Goal: Task Accomplishment & Management: Use online tool/utility

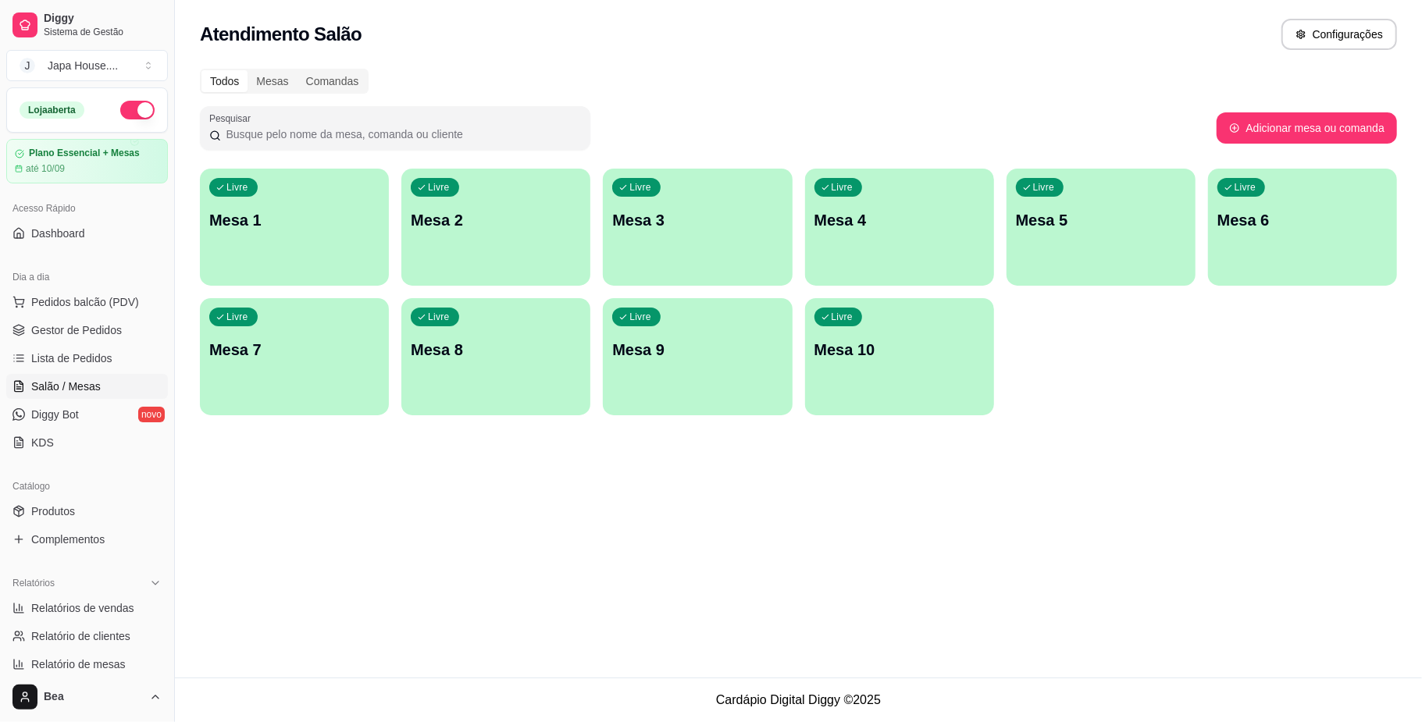
click at [314, 344] on p "Mesa 7" at bounding box center [294, 350] width 170 height 22
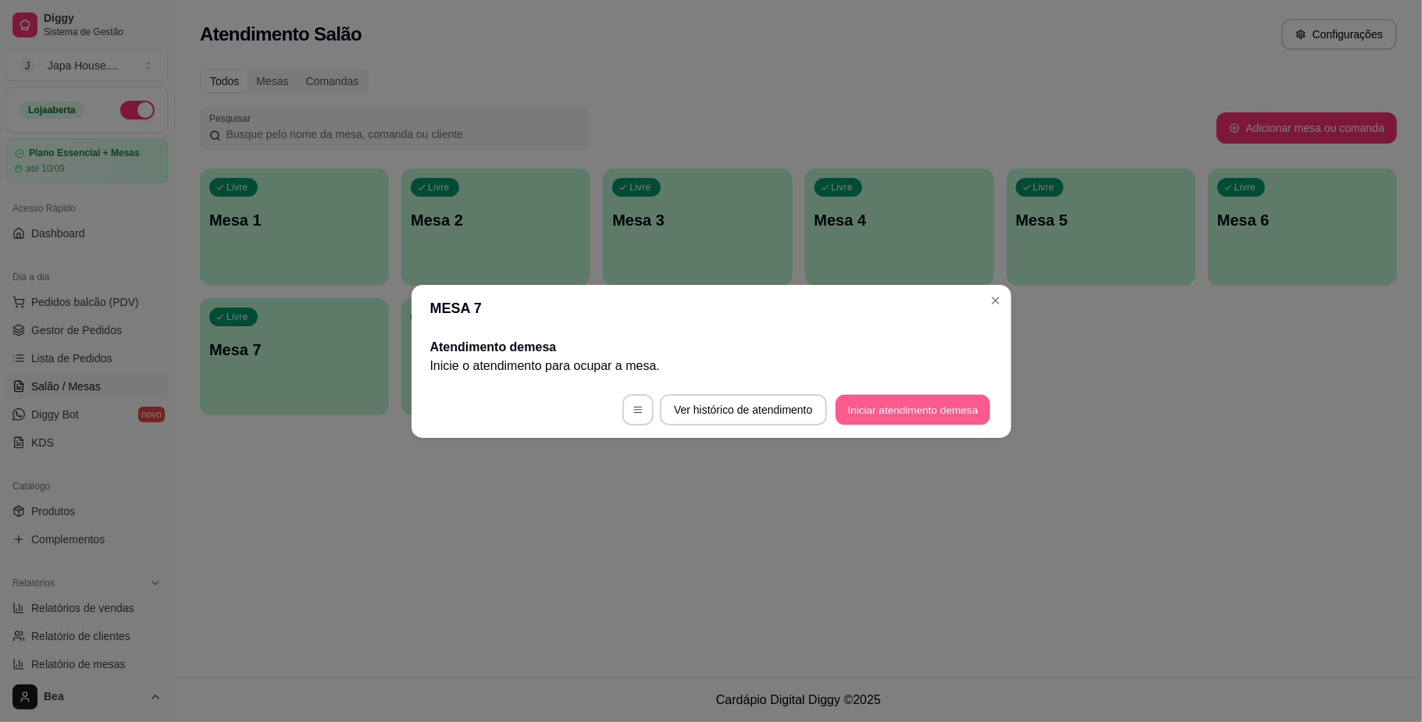
click at [935, 407] on button "Iniciar atendimento de mesa" at bounding box center [912, 409] width 155 height 30
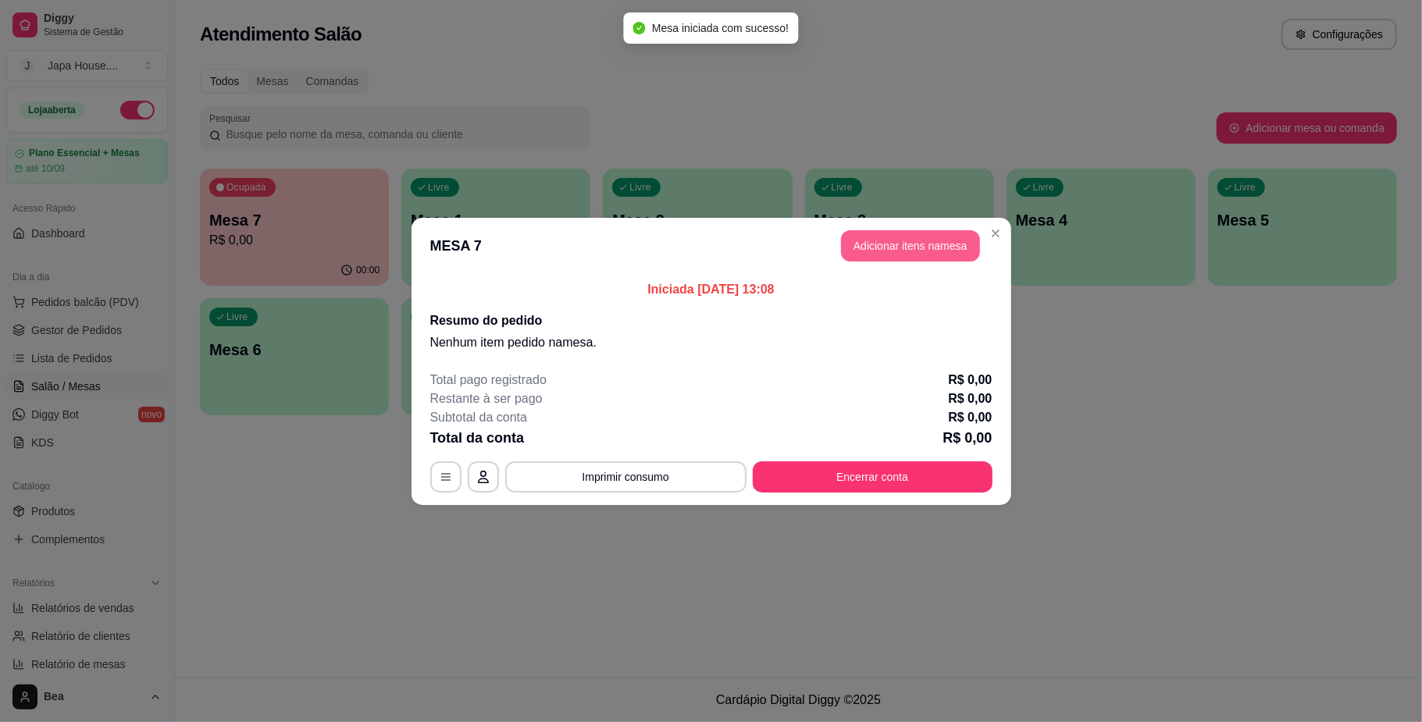
click at [953, 248] on button "Adicionar itens na mesa" at bounding box center [910, 245] width 139 height 31
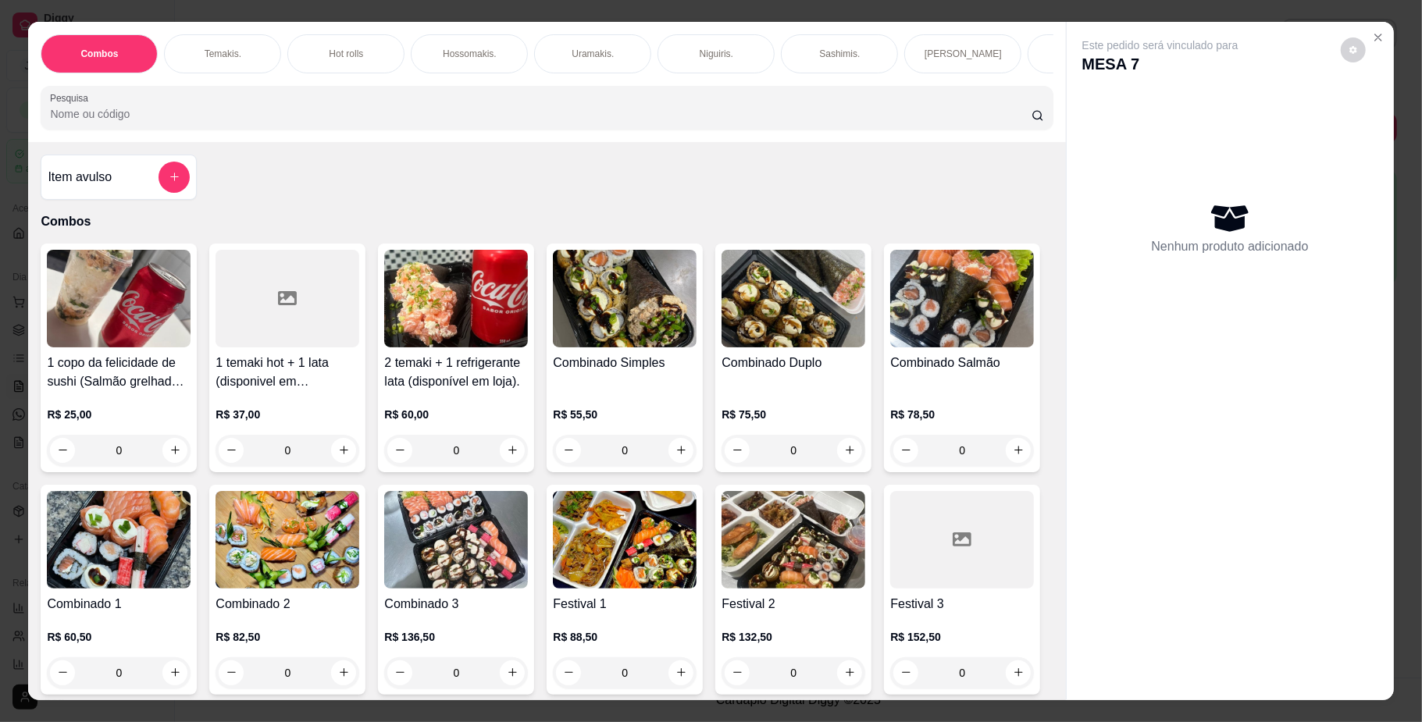
click at [247, 53] on div "Temakis." at bounding box center [222, 53] width 117 height 39
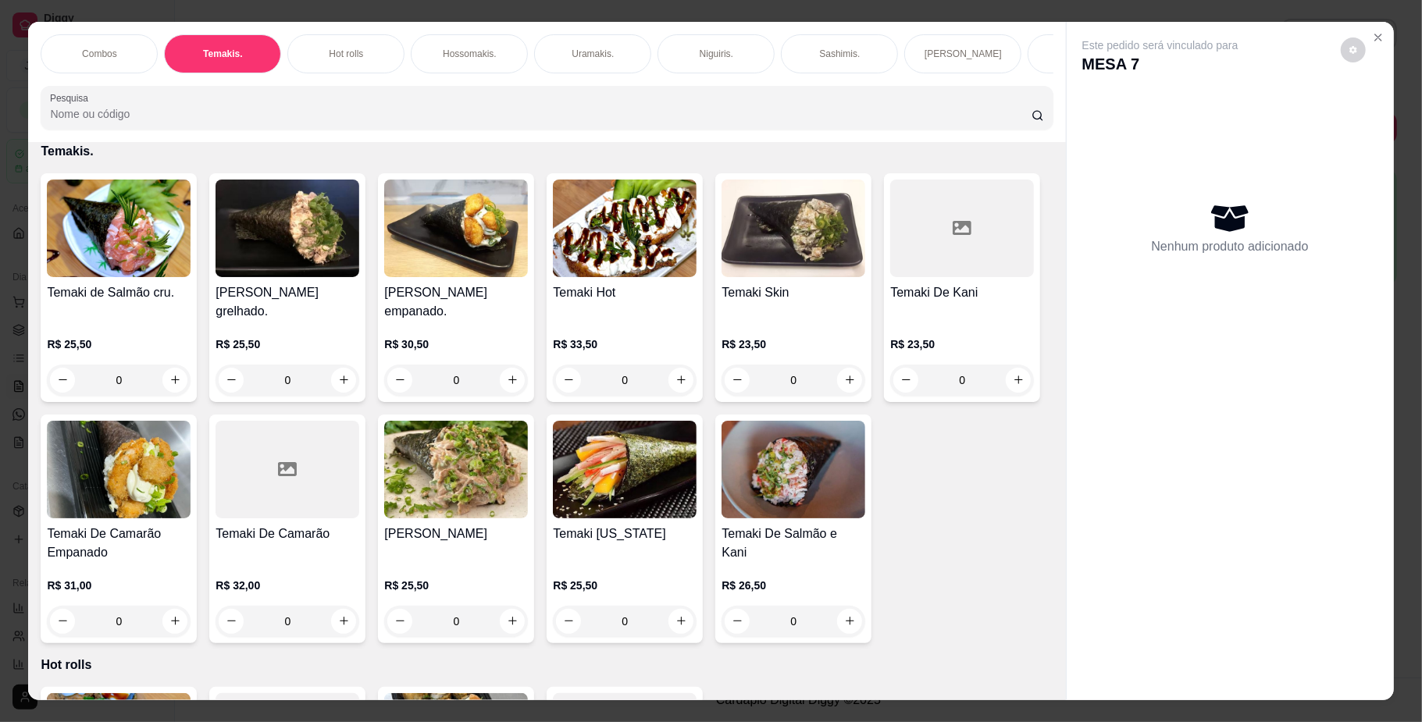
scroll to position [28, 0]
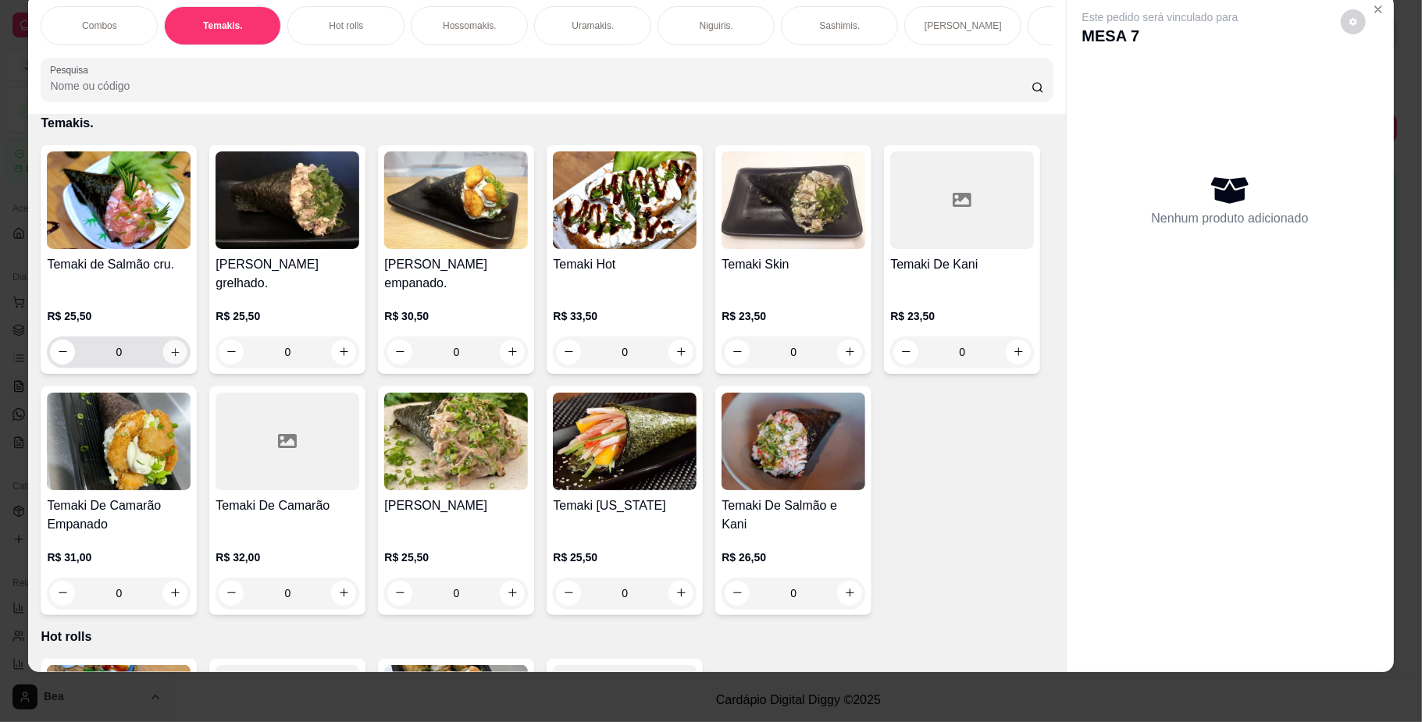
click at [169, 358] on icon "increase-product-quantity" at bounding box center [175, 352] width 12 height 12
type input "1"
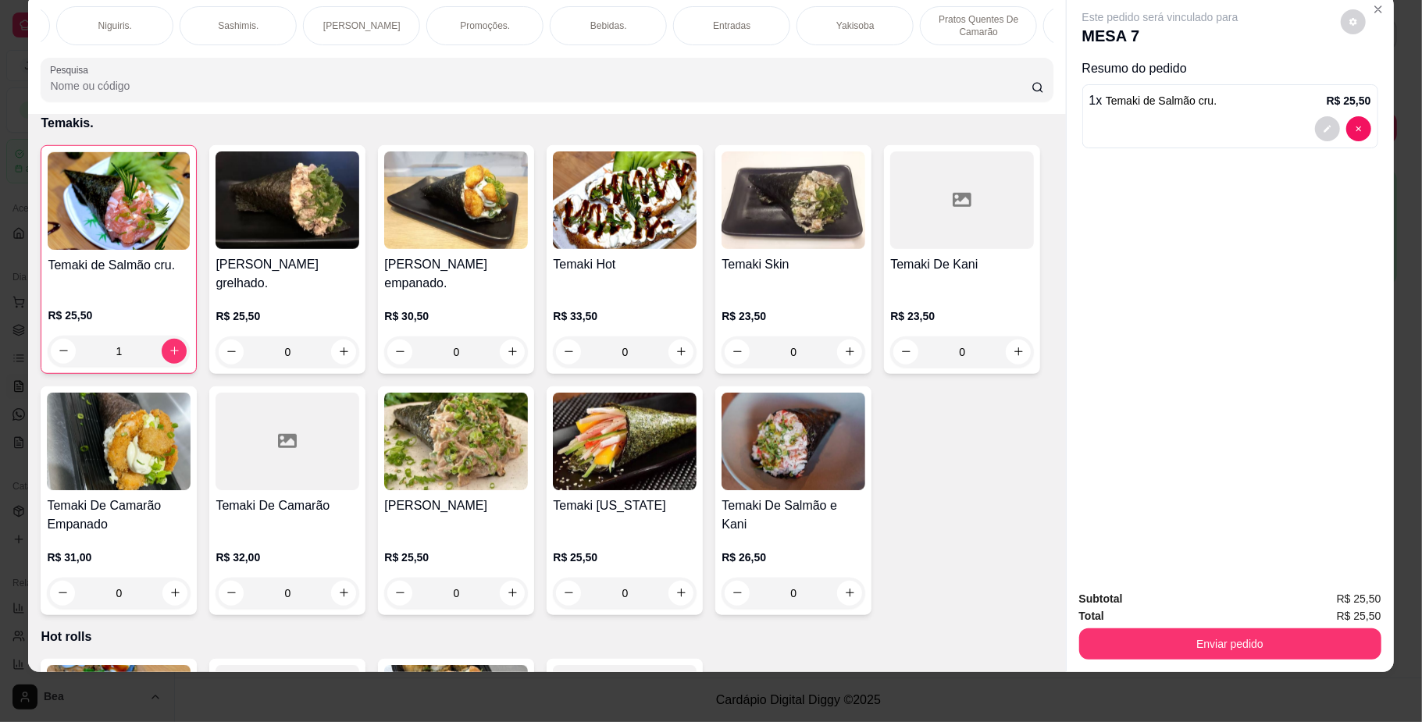
scroll to position [0, 598]
click at [804, 25] on div "Yakisoba" at bounding box center [858, 25] width 117 height 39
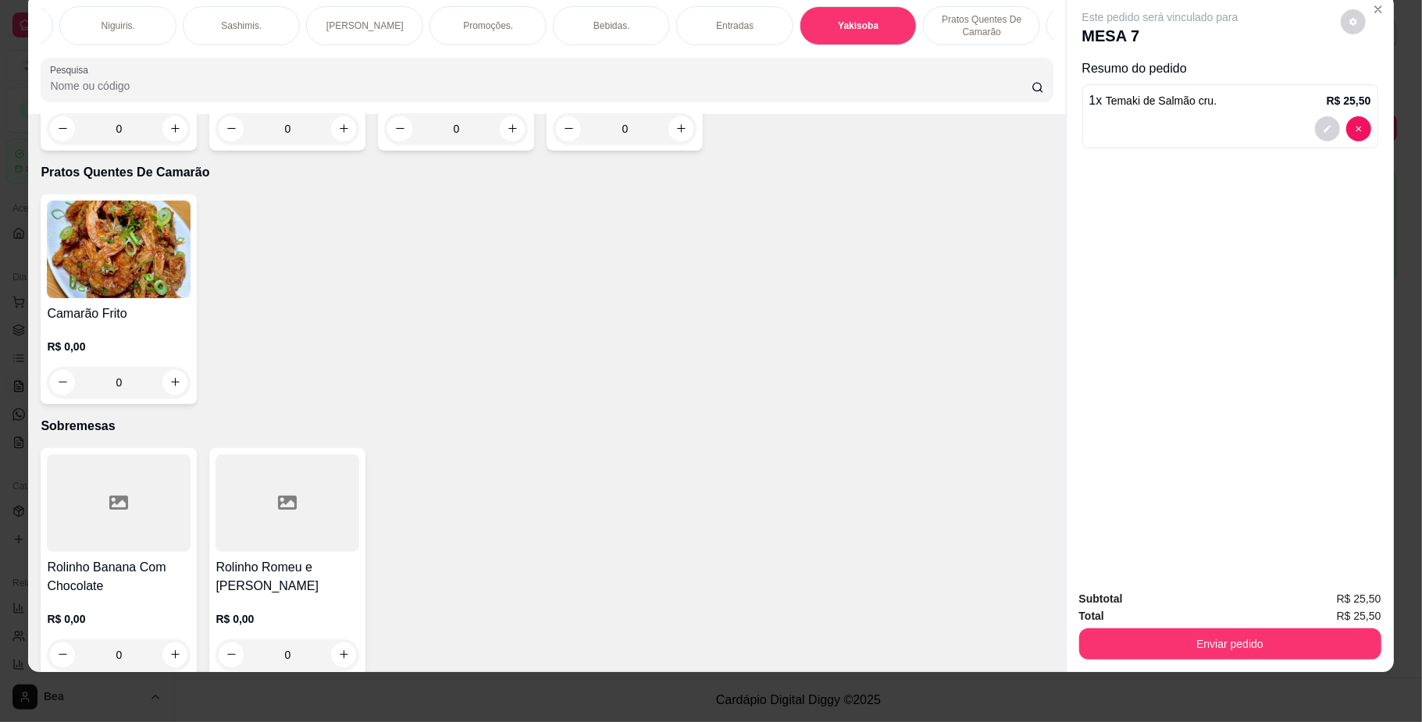
click at [169, 144] on div "0" at bounding box center [119, 128] width 144 height 31
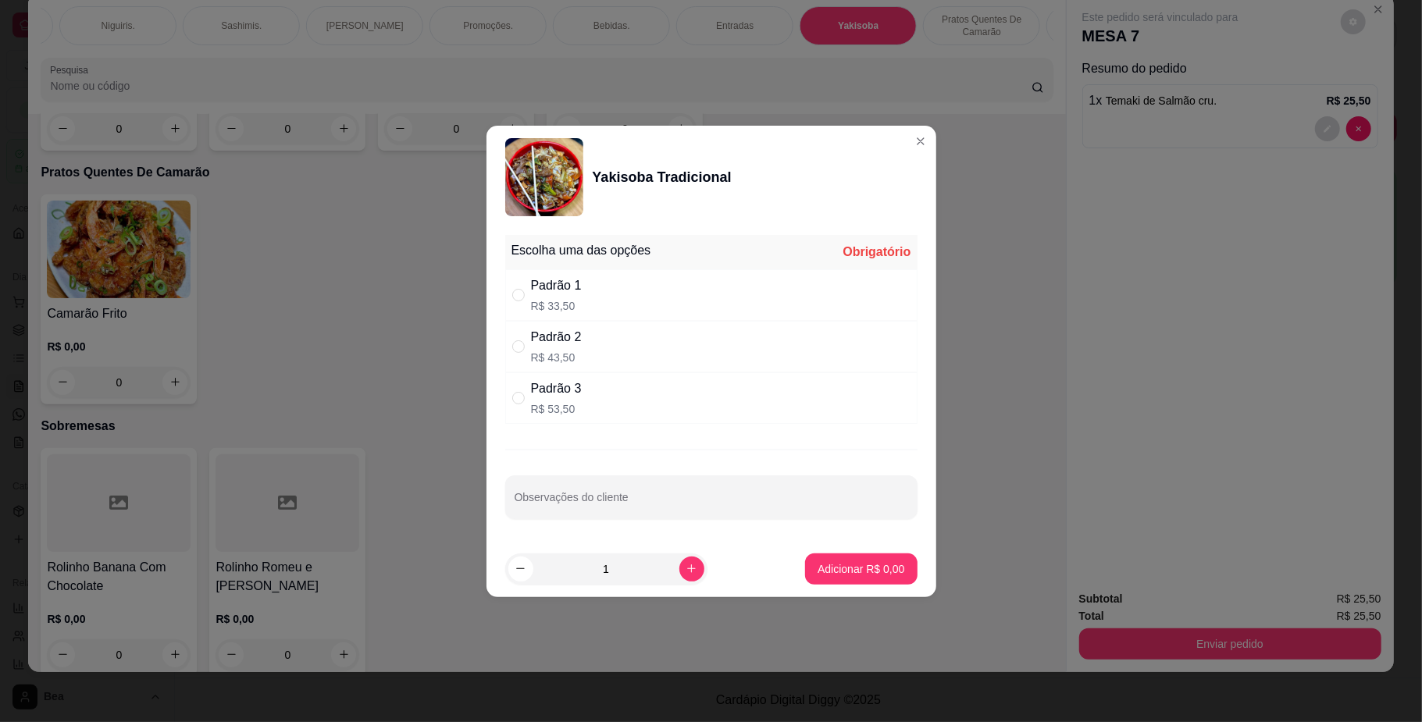
click at [639, 285] on div "Padrão 1 R$ 33,50" at bounding box center [711, 295] width 412 height 52
radio input "true"
click at [843, 564] on p "Adicionar R$ 33,50" at bounding box center [857, 569] width 93 height 16
type input "1"
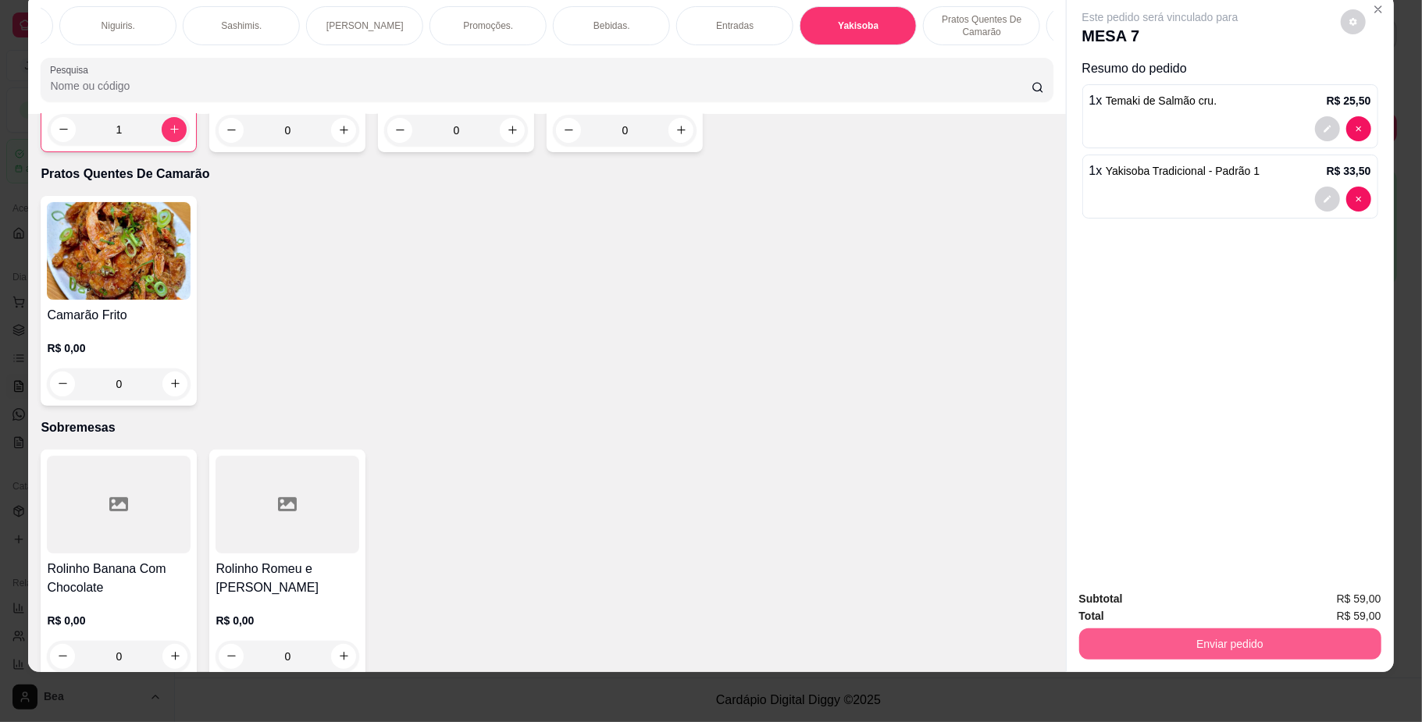
click at [1216, 643] on button "Enviar pedido" at bounding box center [1230, 644] width 302 height 31
click at [764, 152] on div "Yakisoba Tradicional R$ 0,00 1 Yakisoba Especial R$ 0,00 0 Yakisoba Camarão R$ …" at bounding box center [547, 47] width 1012 height 212
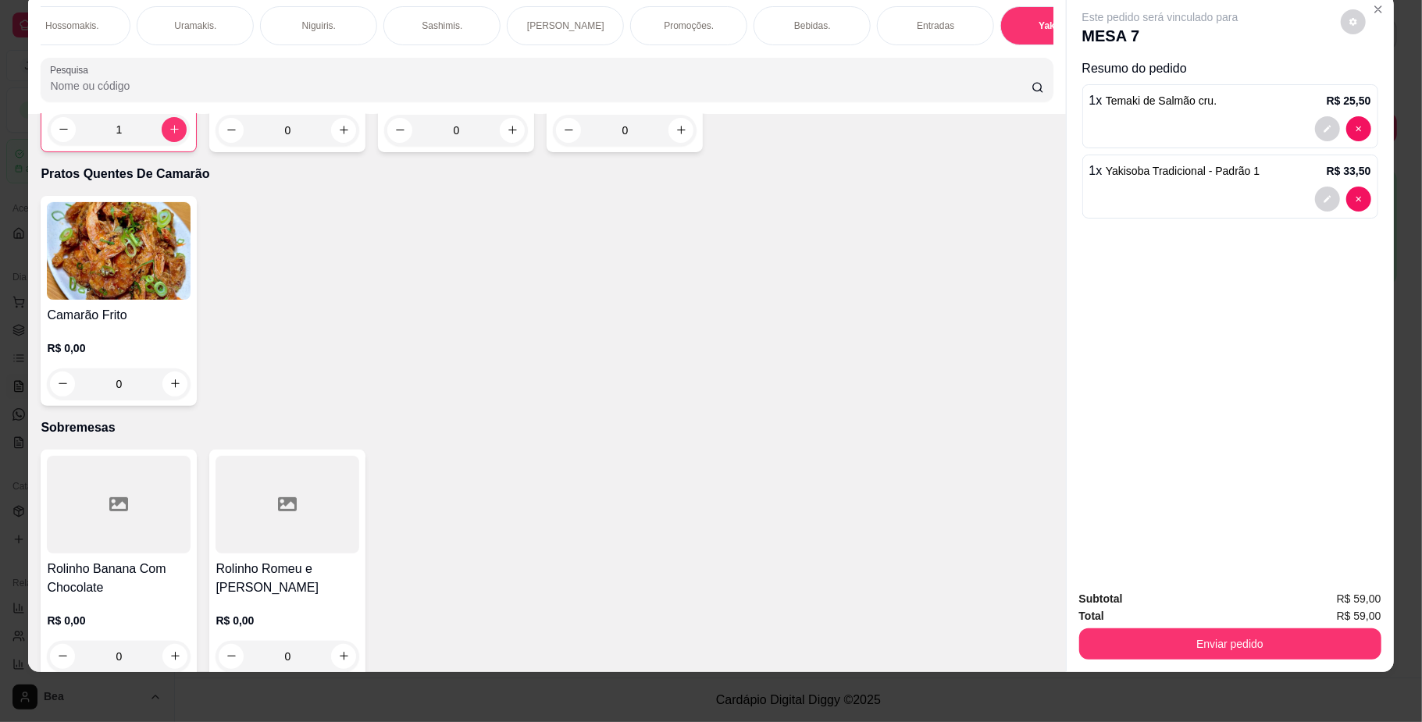
scroll to position [0, 494]
click at [686, 20] on div "Bebidas." at bounding box center [715, 25] width 117 height 39
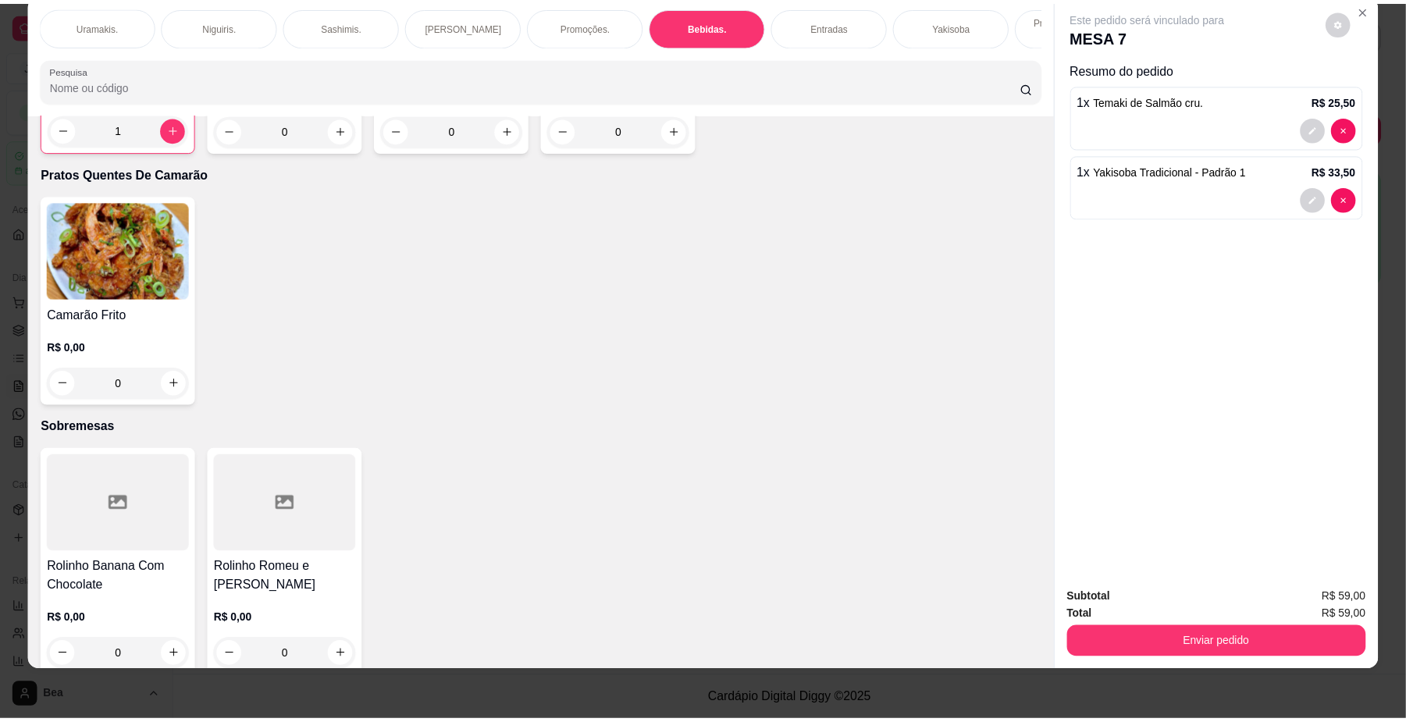
scroll to position [3357, 0]
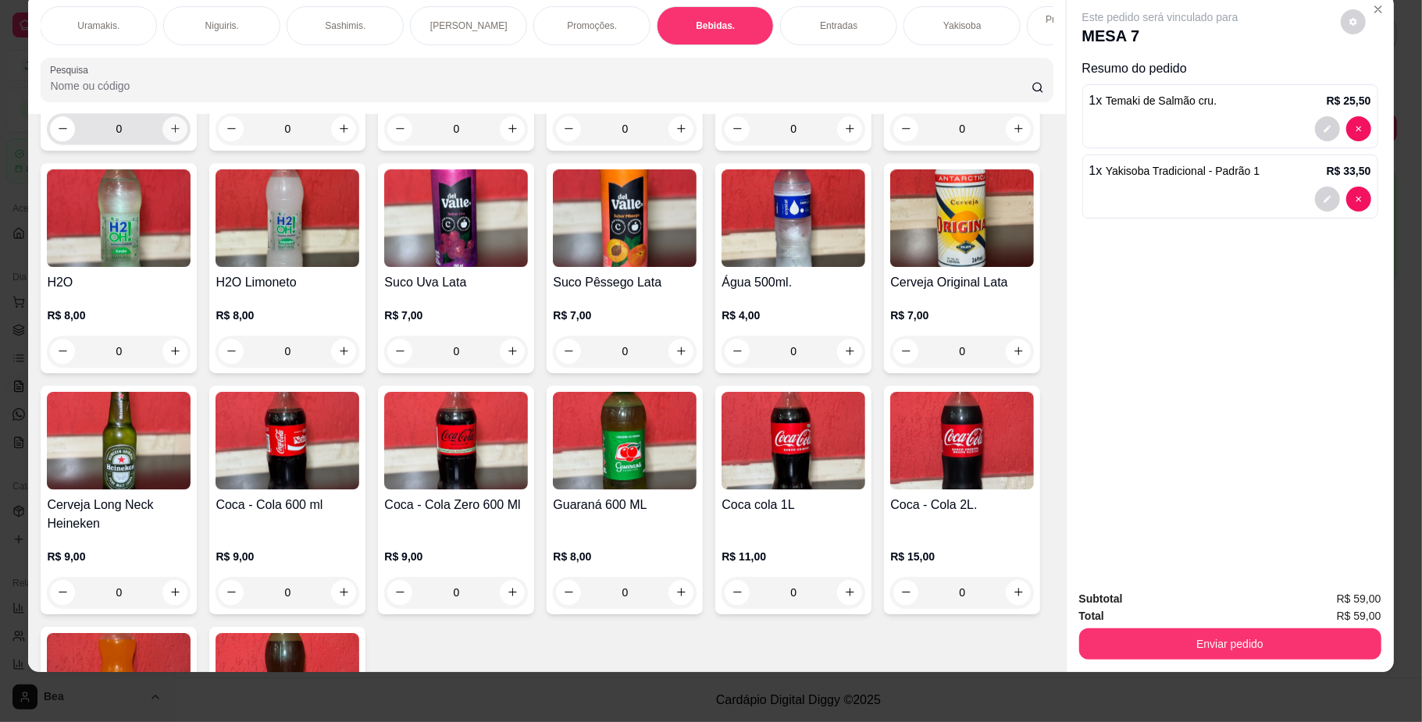
click at [176, 144] on div "0" at bounding box center [118, 128] width 137 height 31
click at [167, 141] on button "increase-product-quantity" at bounding box center [174, 128] width 25 height 25
type input "1"
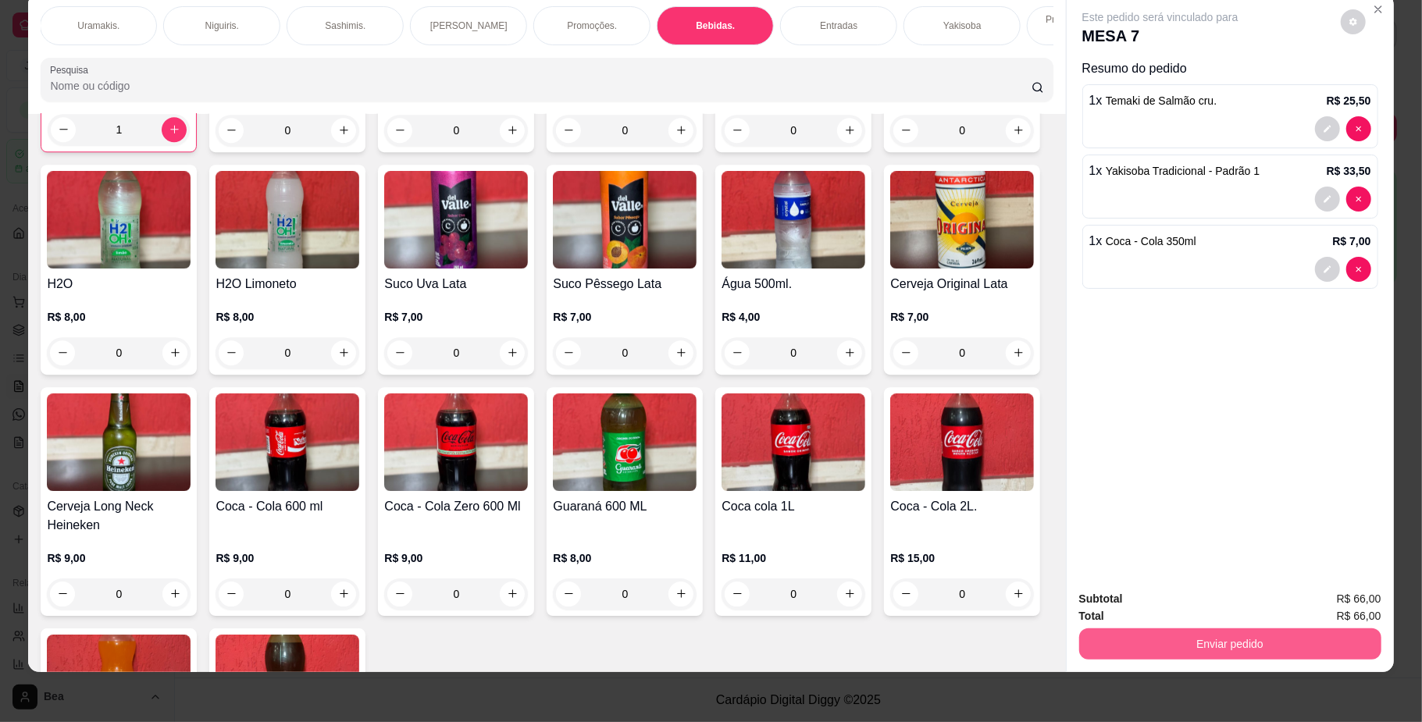
click at [1115, 643] on button "Enviar pedido" at bounding box center [1230, 644] width 302 height 31
click at [1129, 611] on button "Não registrar e enviar pedido" at bounding box center [1176, 606] width 162 height 30
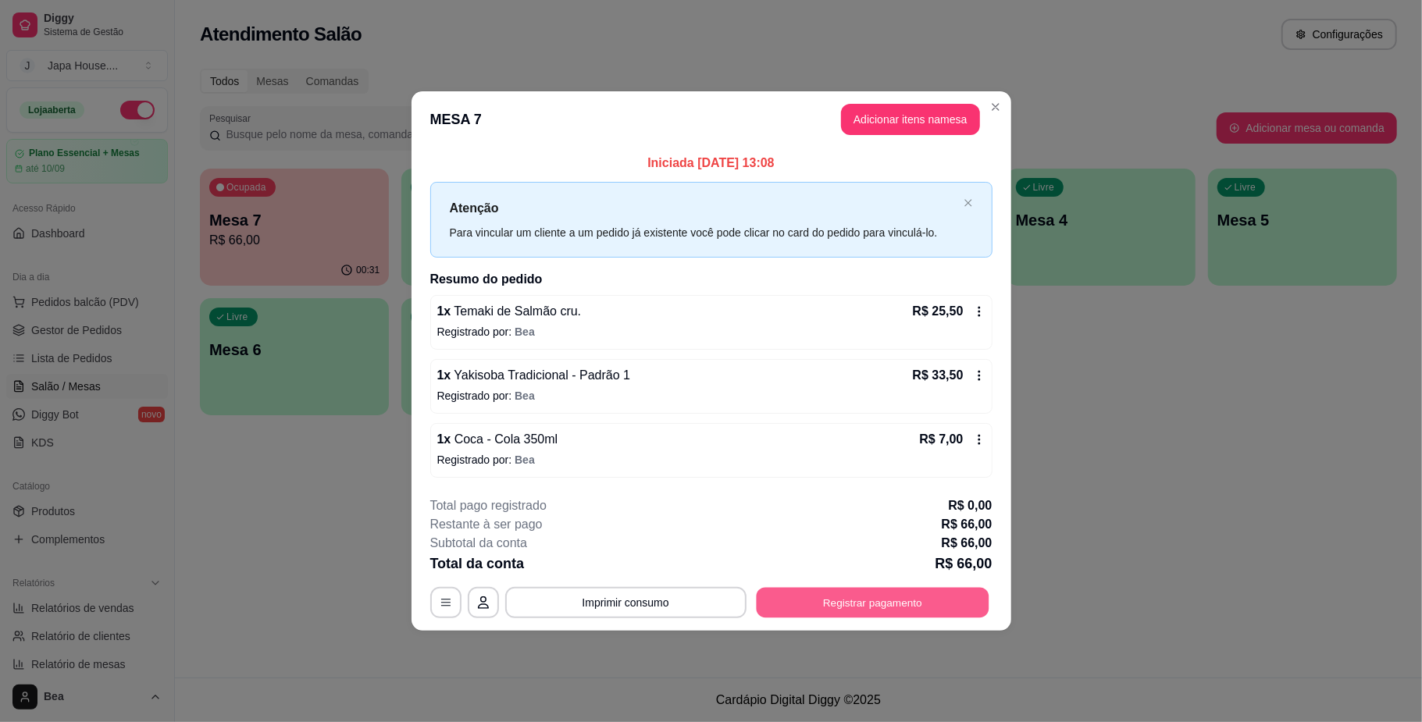
click at [842, 598] on button "Registrar pagamento" at bounding box center [872, 603] width 233 height 30
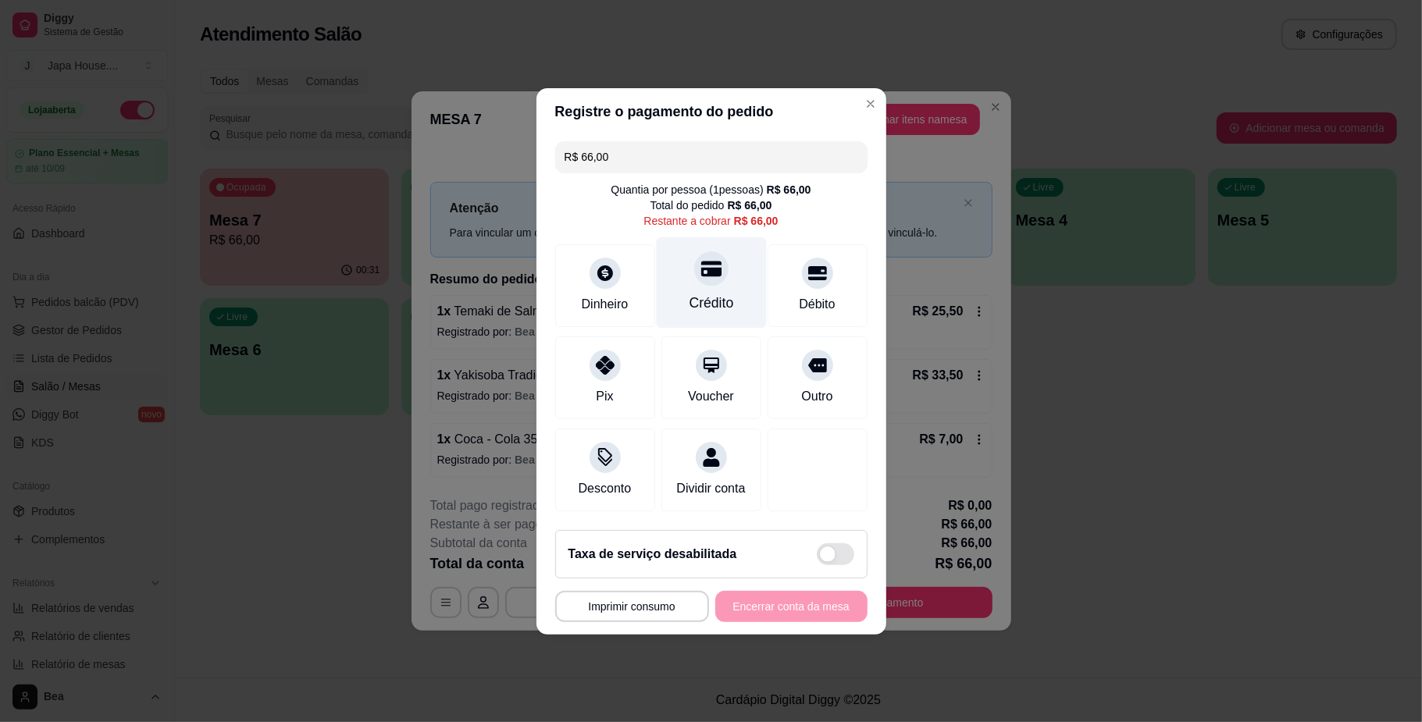
click at [689, 303] on div "Crédito" at bounding box center [711, 303] width 45 height 20
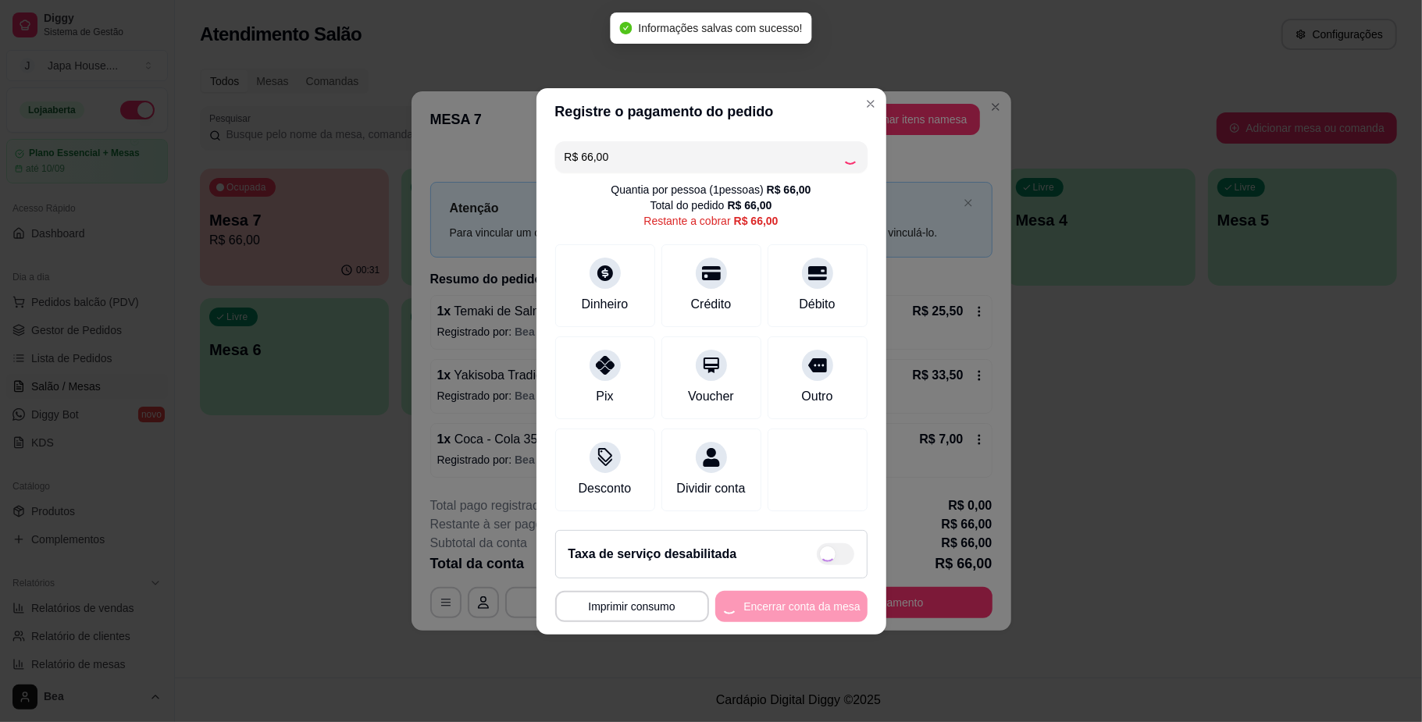
type input "R$ 0,00"
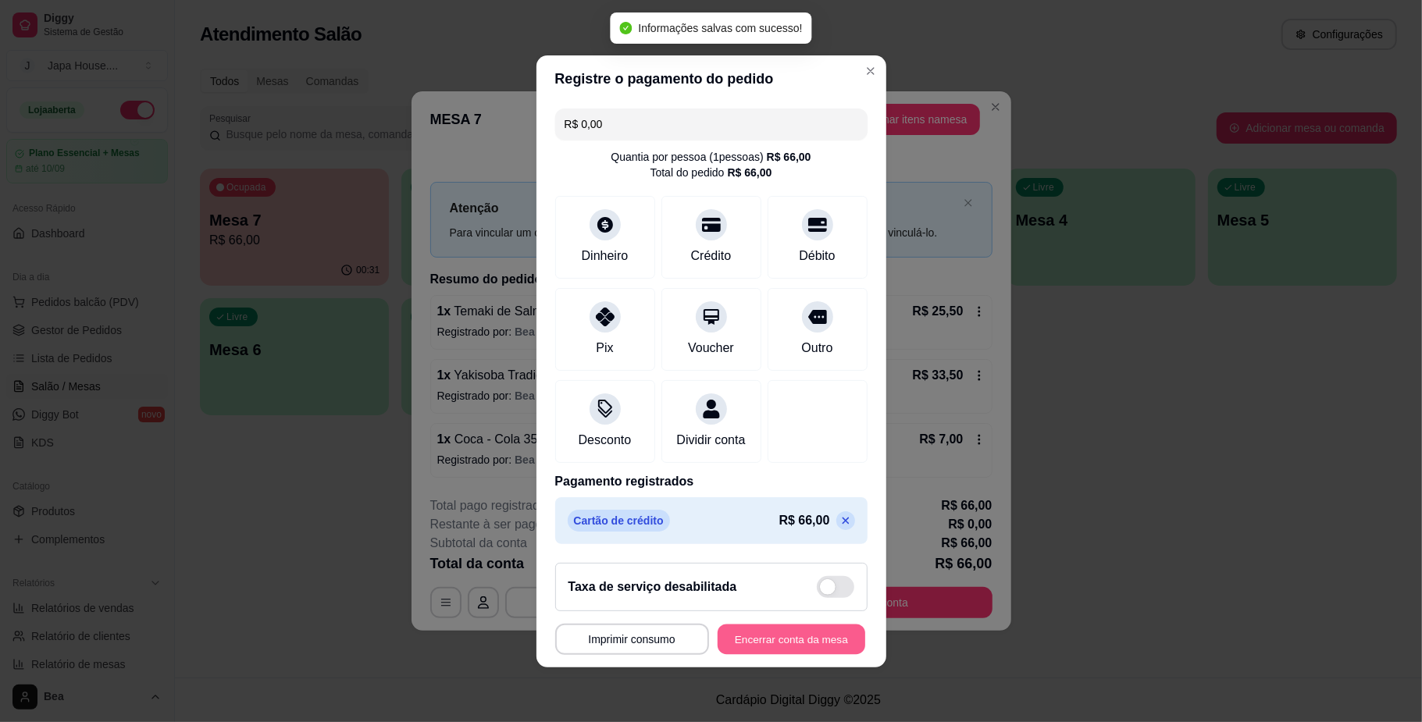
click at [784, 645] on button "Encerrar conta da mesa" at bounding box center [792, 639] width 148 height 30
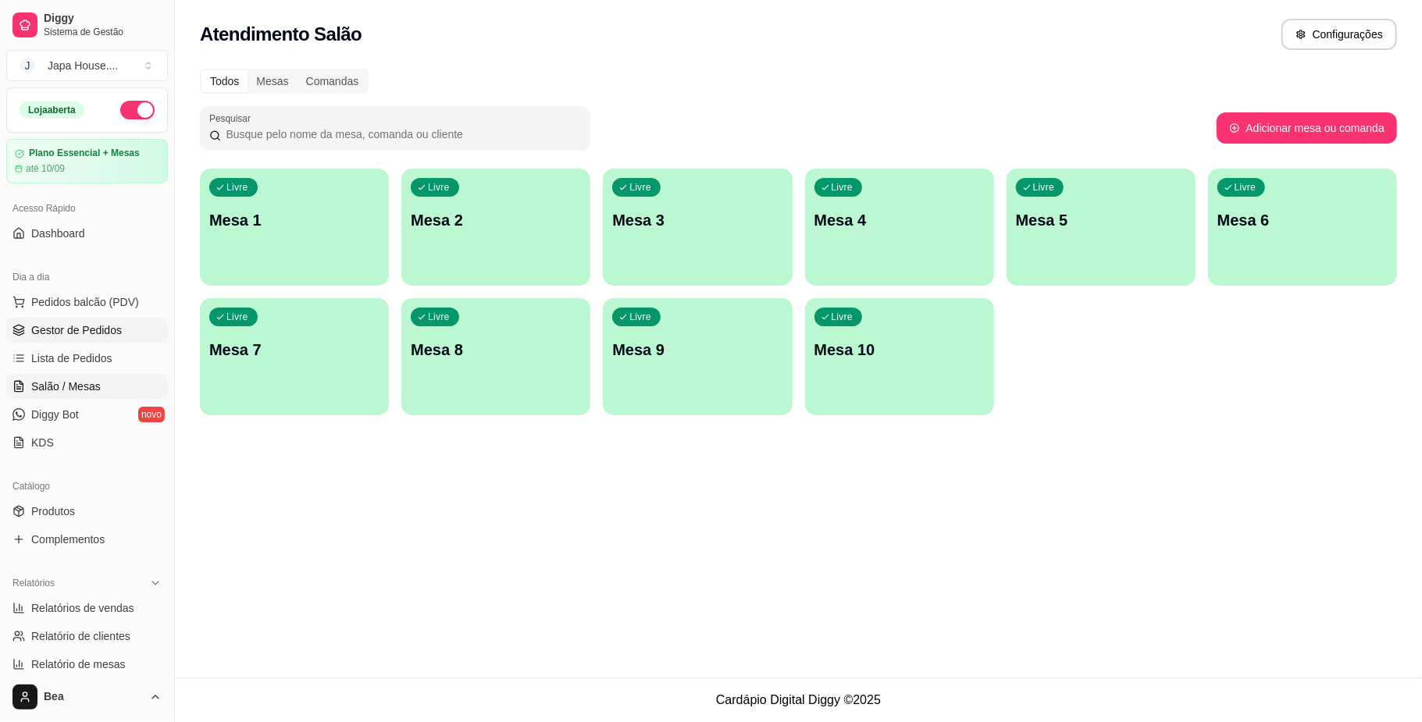
click at [98, 330] on span "Gestor de Pedidos" at bounding box center [76, 330] width 91 height 16
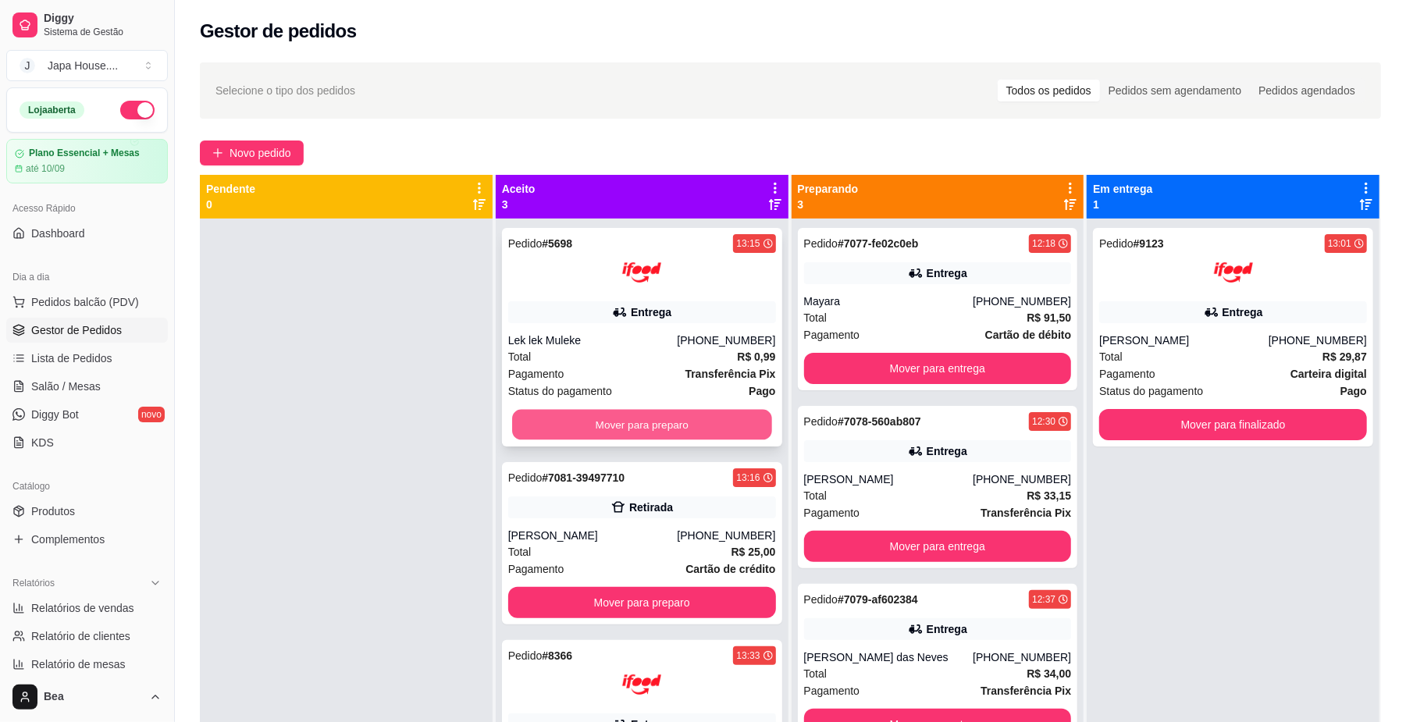
click at [622, 436] on button "Mover para preparo" at bounding box center [641, 425] width 259 height 30
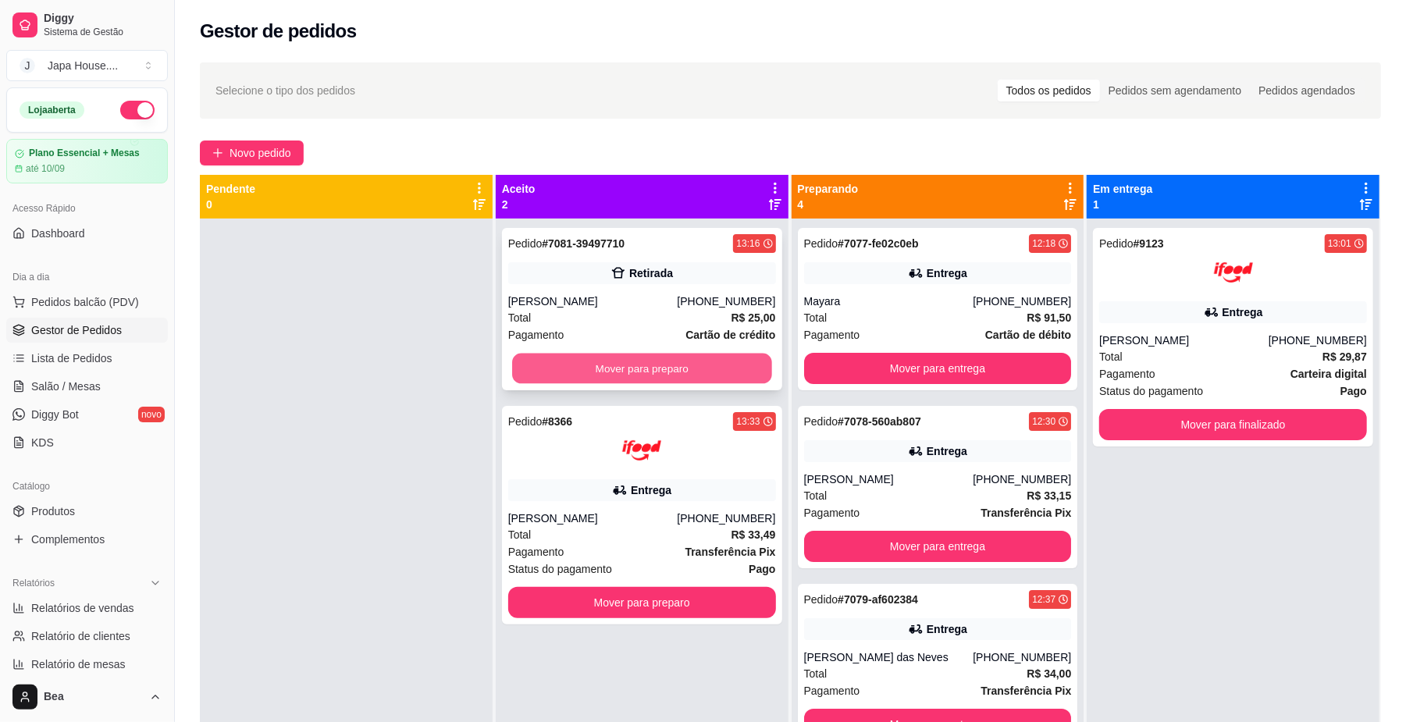
click at [675, 367] on button "Mover para preparo" at bounding box center [641, 369] width 259 height 30
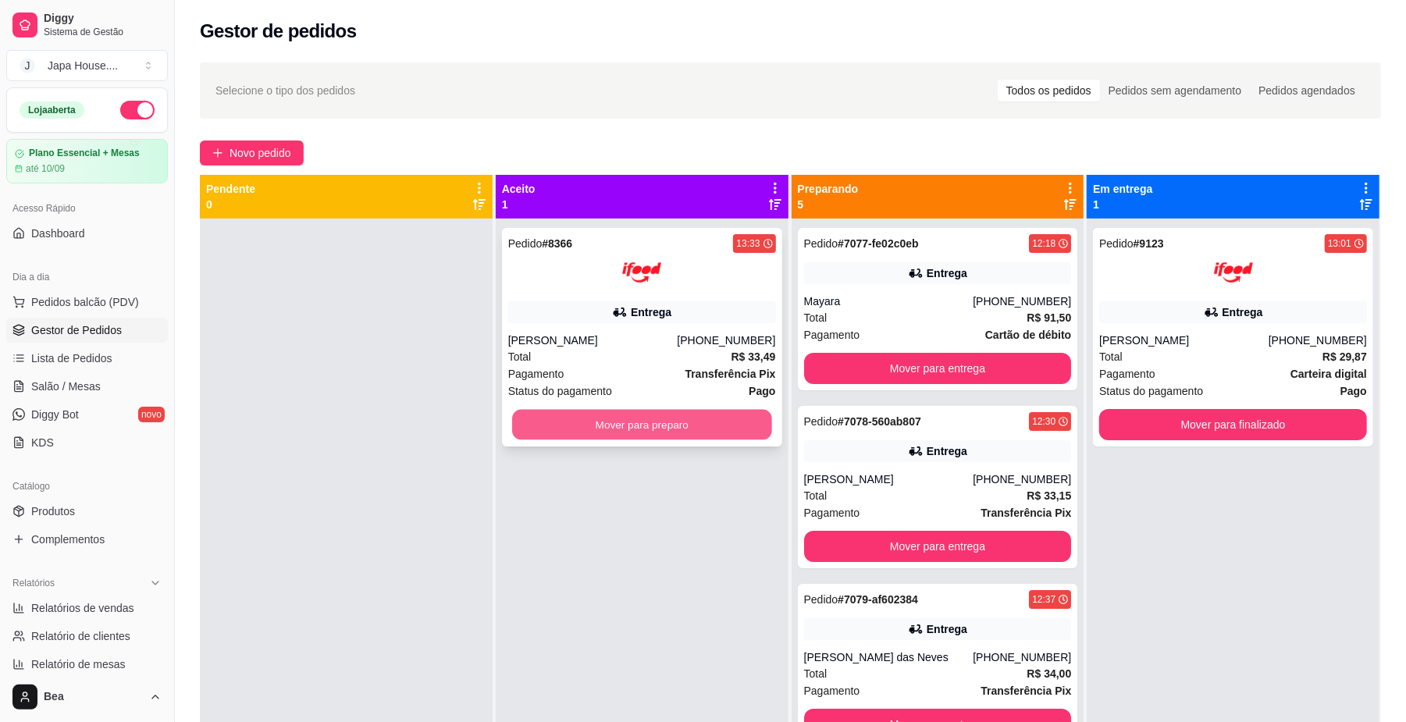
click at [688, 431] on button "Mover para preparo" at bounding box center [641, 425] width 259 height 30
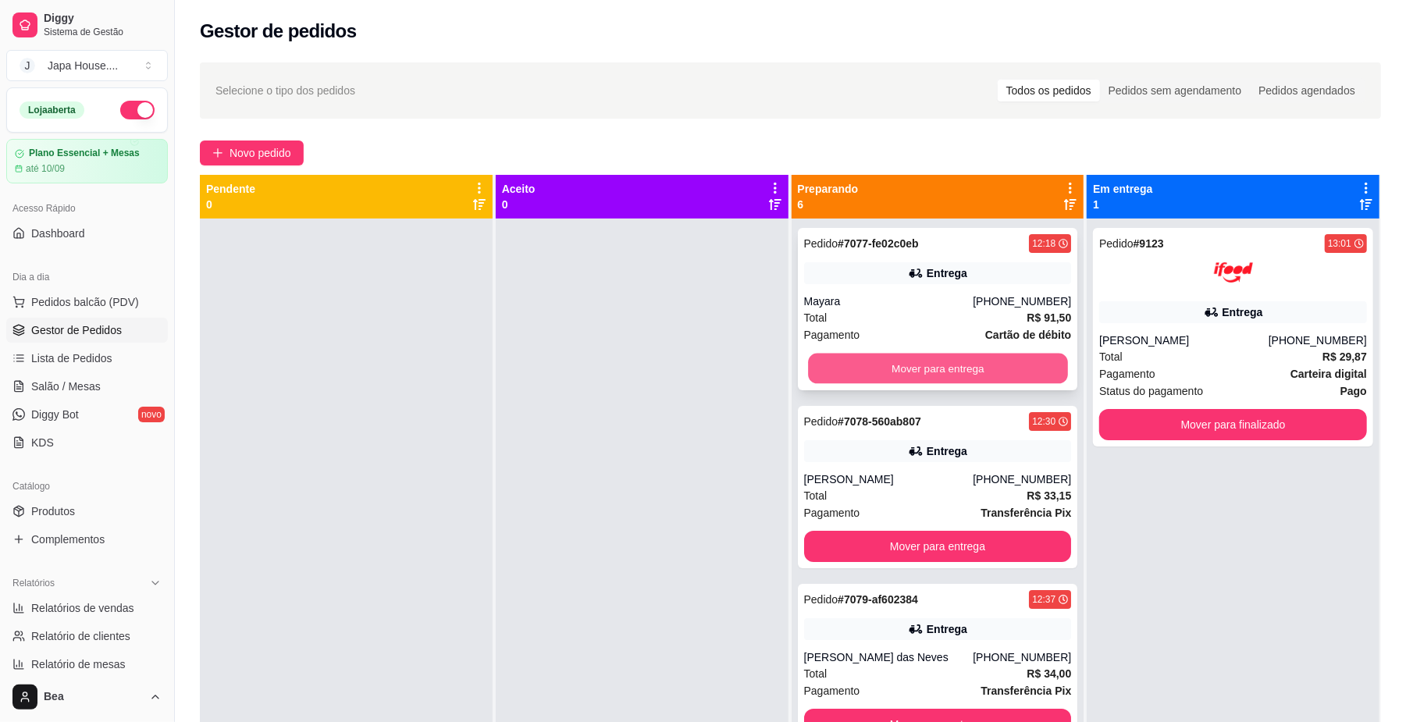
click at [876, 378] on button "Mover para entrega" at bounding box center [937, 369] width 259 height 30
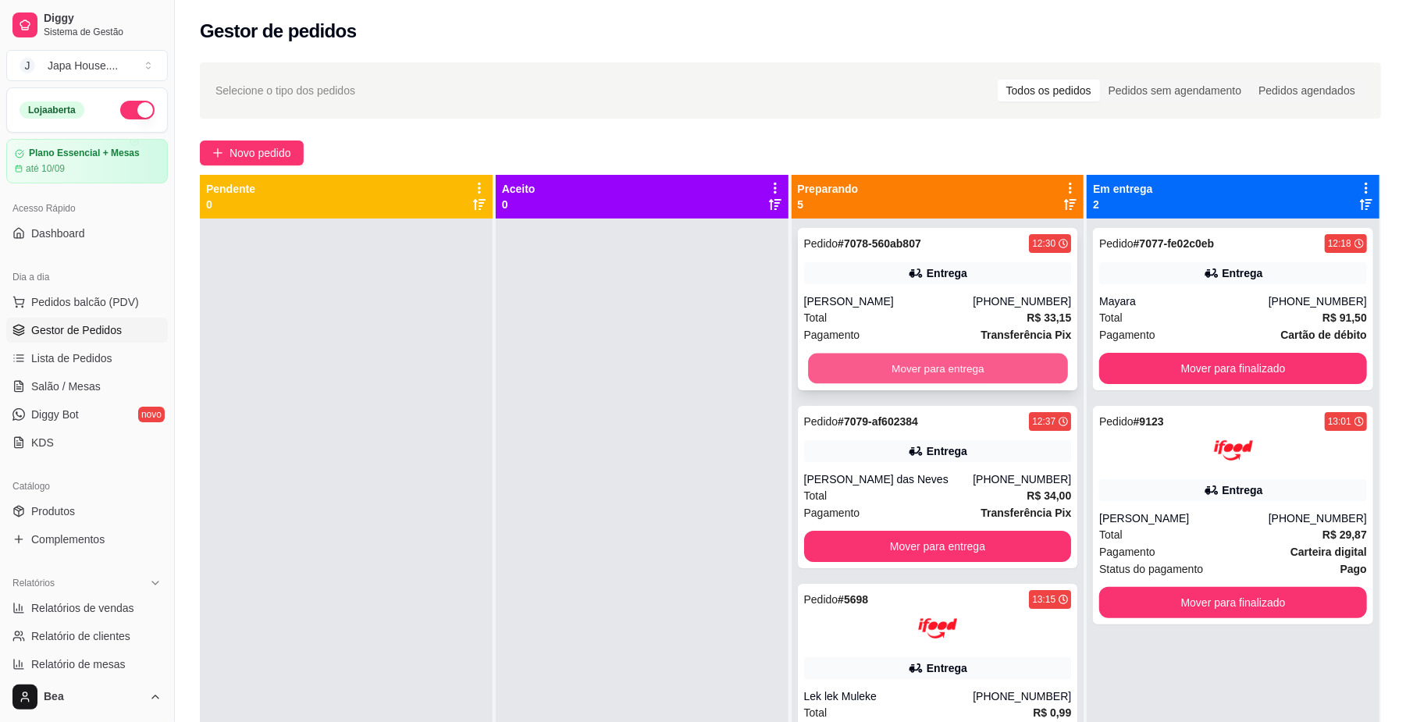
click at [914, 369] on button "Mover para entrega" at bounding box center [937, 369] width 259 height 30
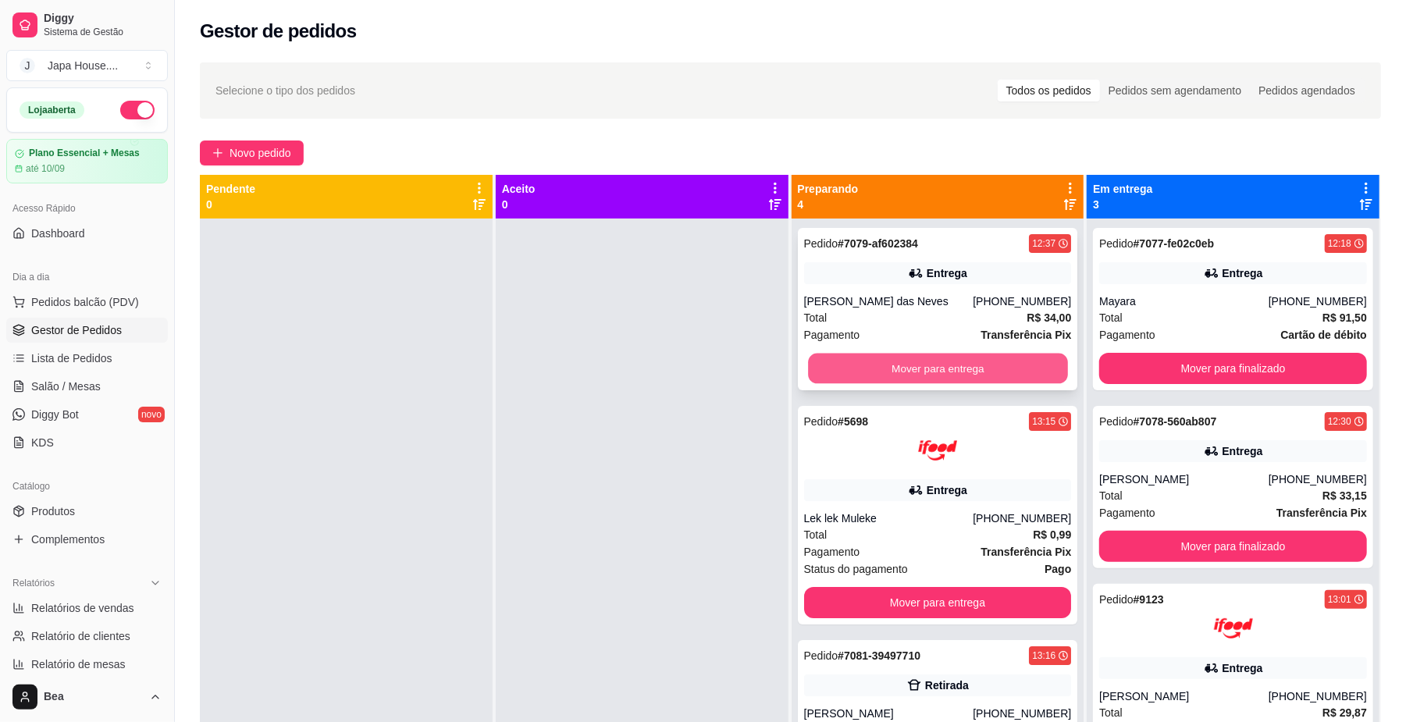
click at [944, 360] on button "Mover para entrega" at bounding box center [937, 369] width 259 height 30
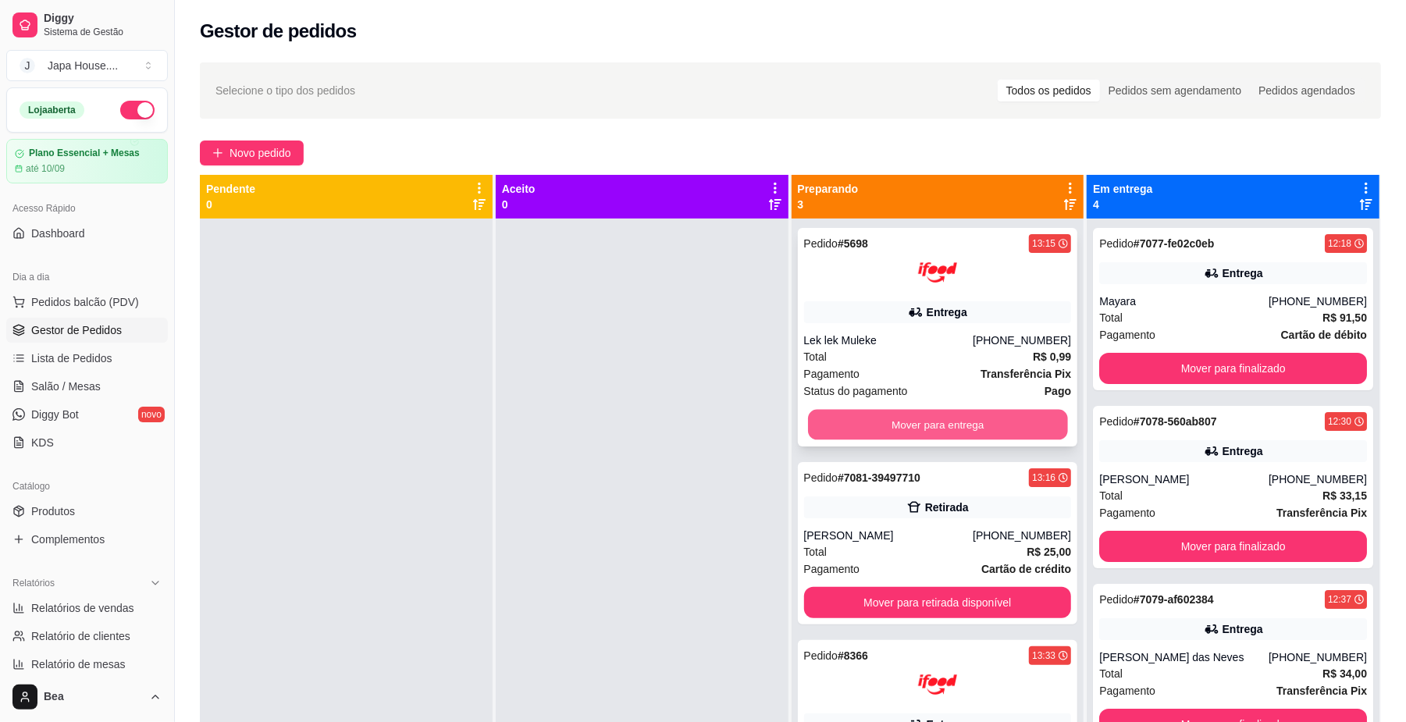
click at [924, 426] on button "Mover para entrega" at bounding box center [937, 425] width 259 height 30
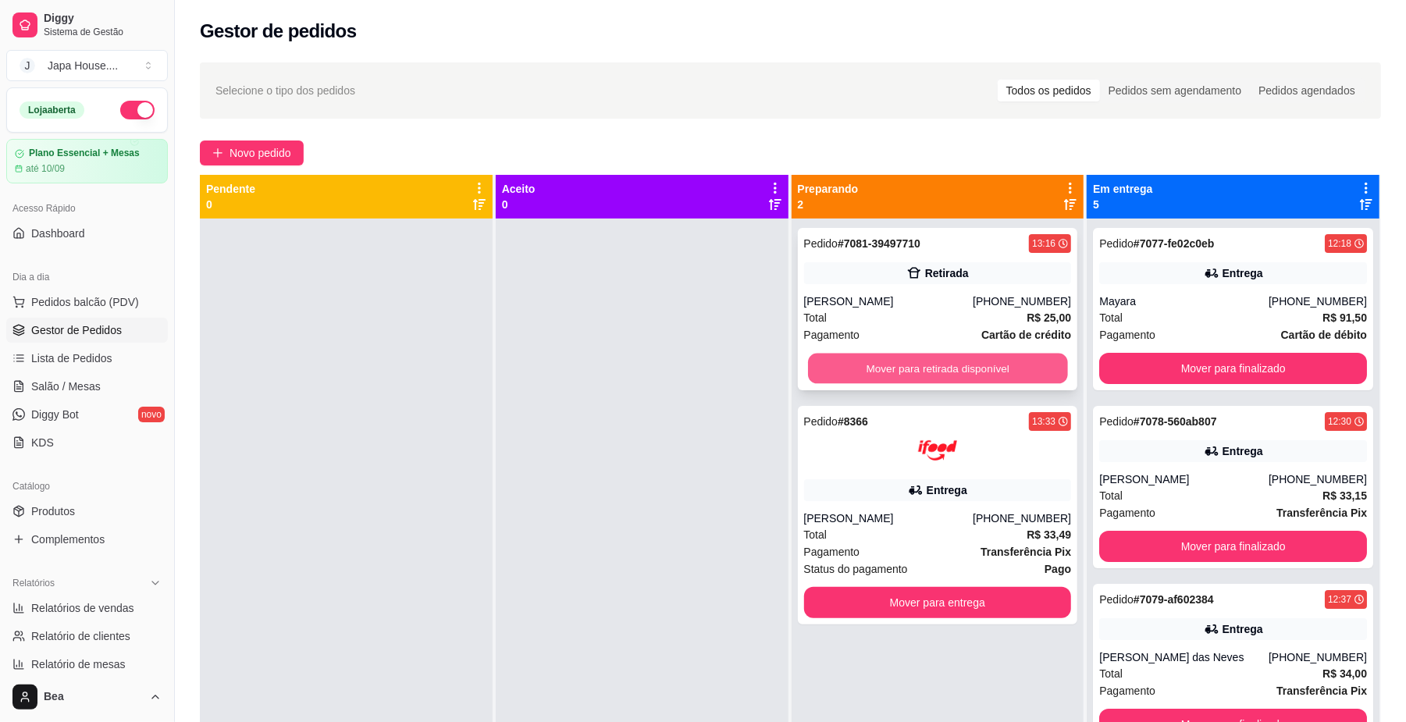
click at [924, 364] on button "Mover para retirada disponível" at bounding box center [937, 369] width 259 height 30
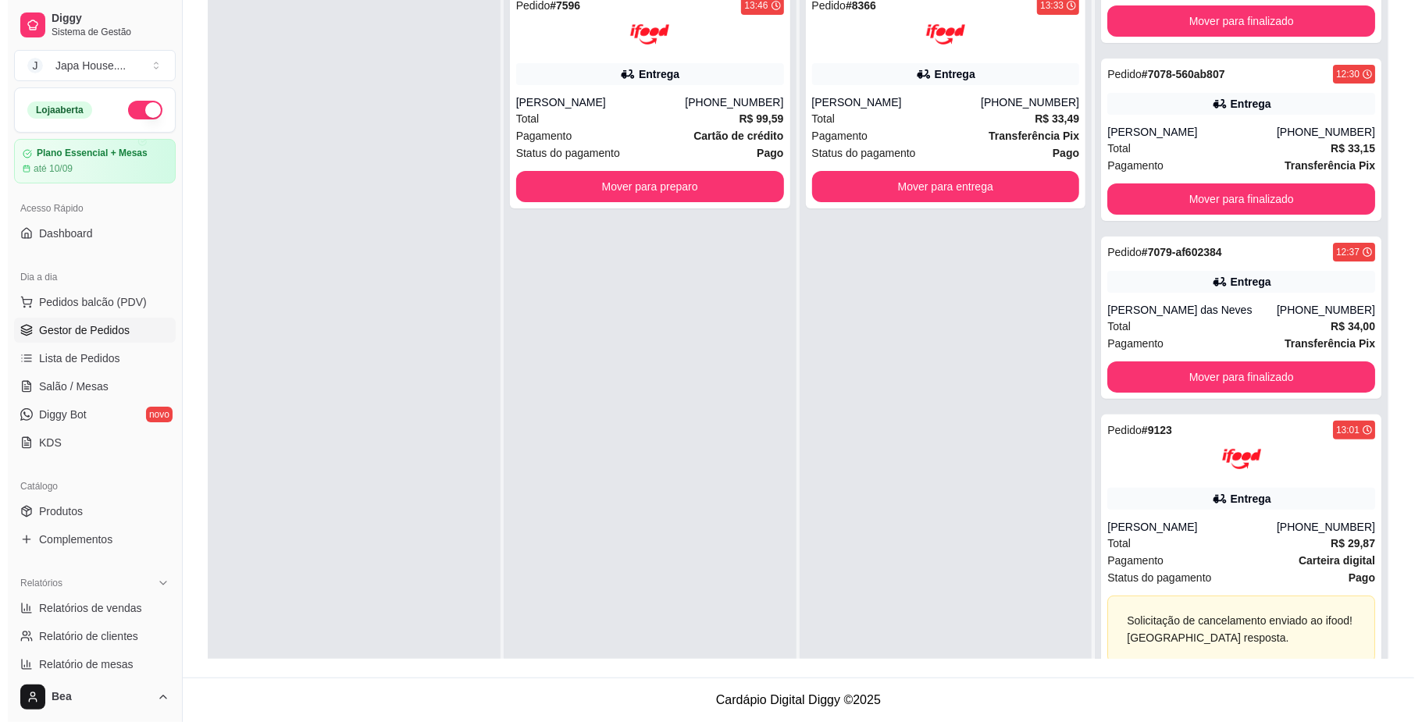
scroll to position [148, 0]
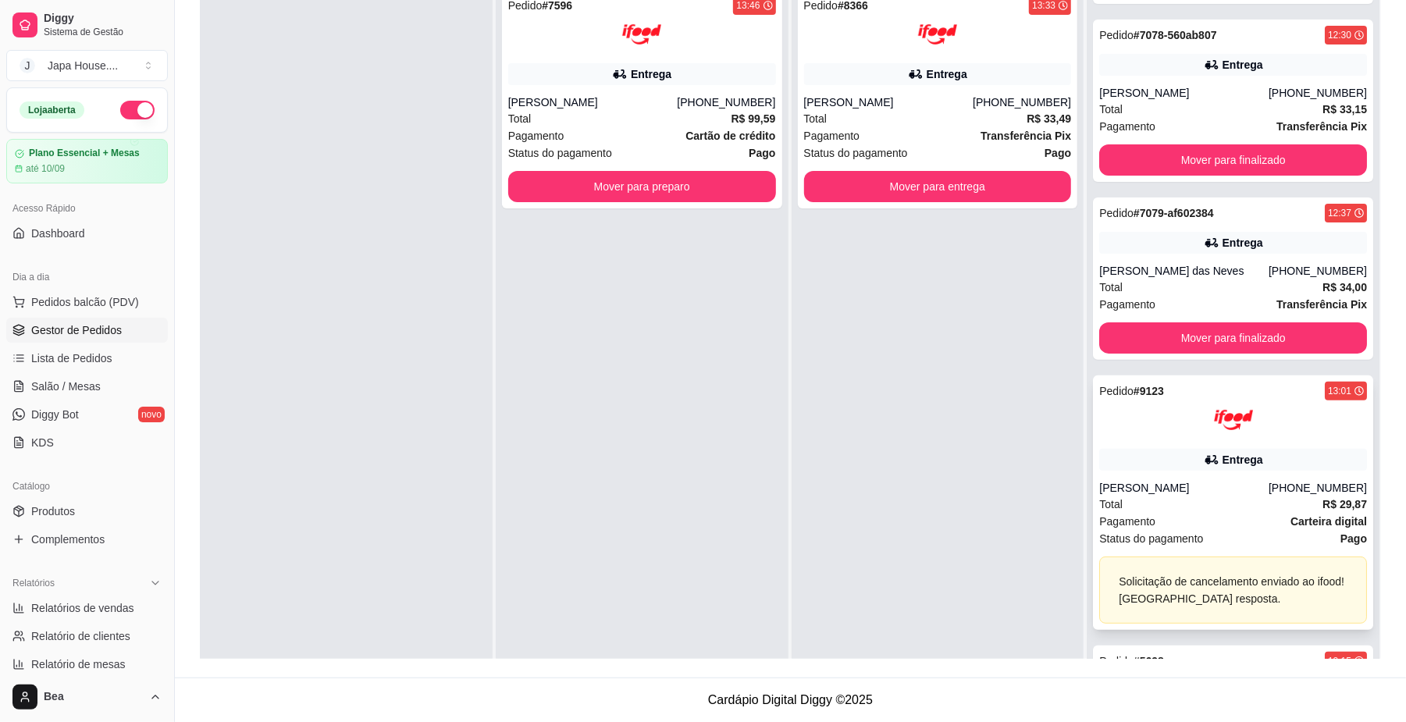
click at [1209, 476] on div "Pedido # 9123 13:01 Entrega [PERSON_NAME] [PHONE_NUMBER] Total R$ 29,87 Pagamen…" at bounding box center [1233, 503] width 280 height 255
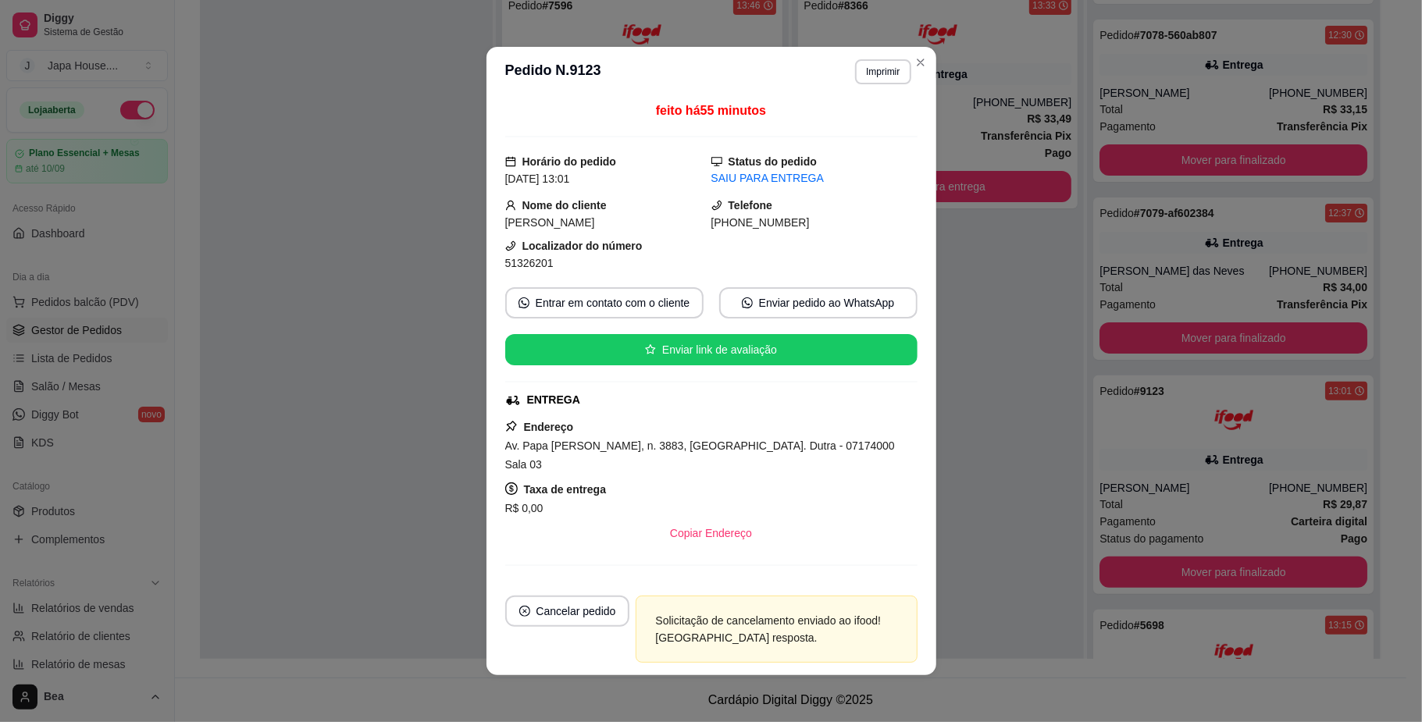
scroll to position [0, 0]
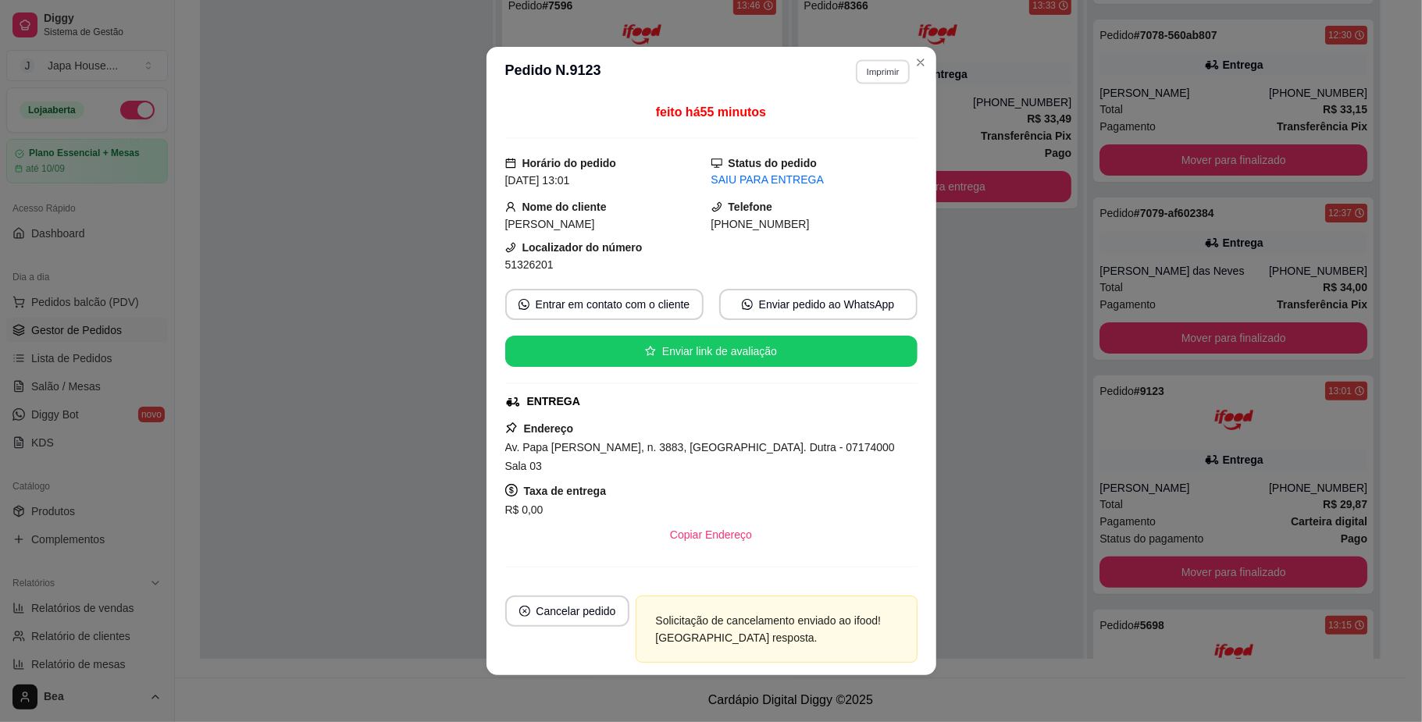
click at [881, 77] on button "Imprimir" at bounding box center [883, 71] width 54 height 24
click at [860, 123] on button "IMPRESSORA" at bounding box center [847, 126] width 109 height 24
click at [875, 70] on button "Imprimir" at bounding box center [883, 71] width 54 height 24
drag, startPoint x: 873, startPoint y: 109, endPoint x: 870, endPoint y: 117, distance: 8.4
click at [870, 117] on div "Escolha a impressora IMPRESSORA" at bounding box center [847, 115] width 129 height 53
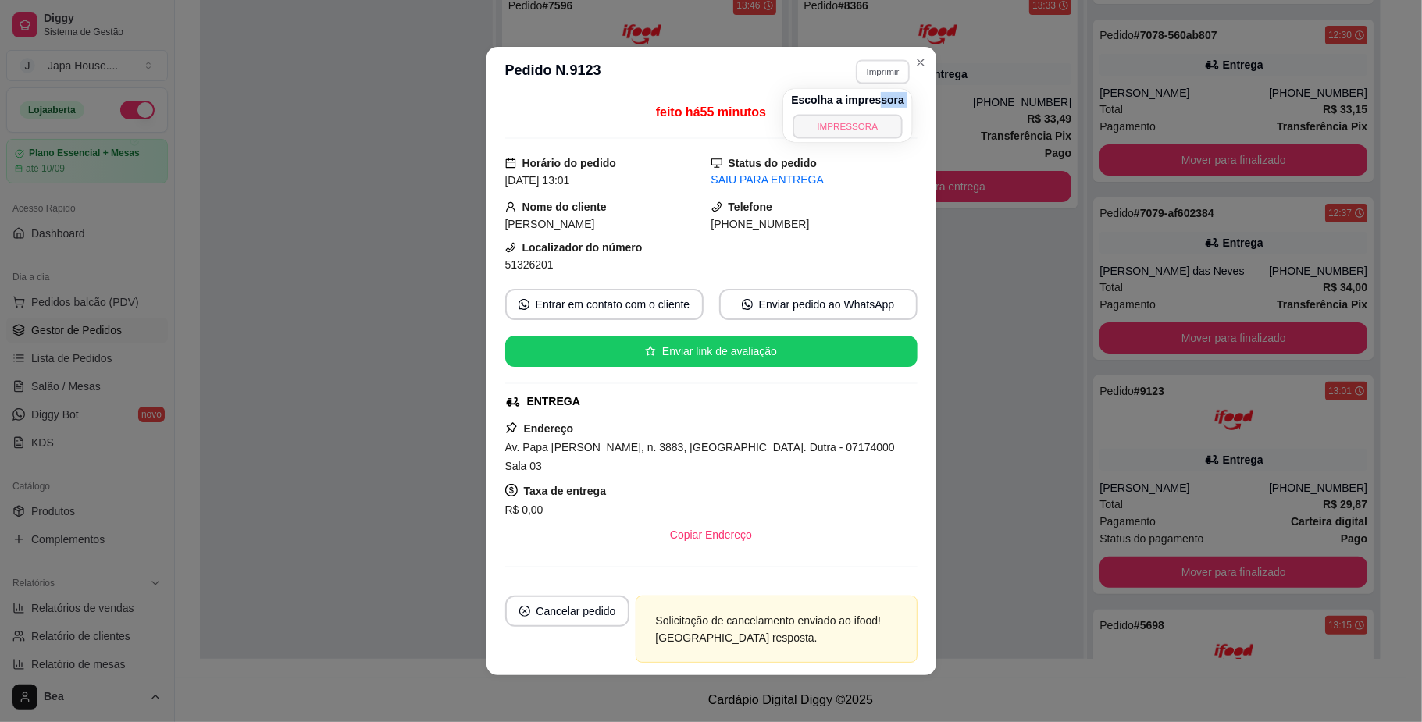
click at [870, 117] on button "IMPRESSORA" at bounding box center [847, 126] width 109 height 24
click at [872, 73] on button "Imprimir" at bounding box center [883, 71] width 54 height 24
click at [857, 123] on button "IMPRESSORA" at bounding box center [847, 126] width 109 height 24
